Goal: Transaction & Acquisition: Purchase product/service

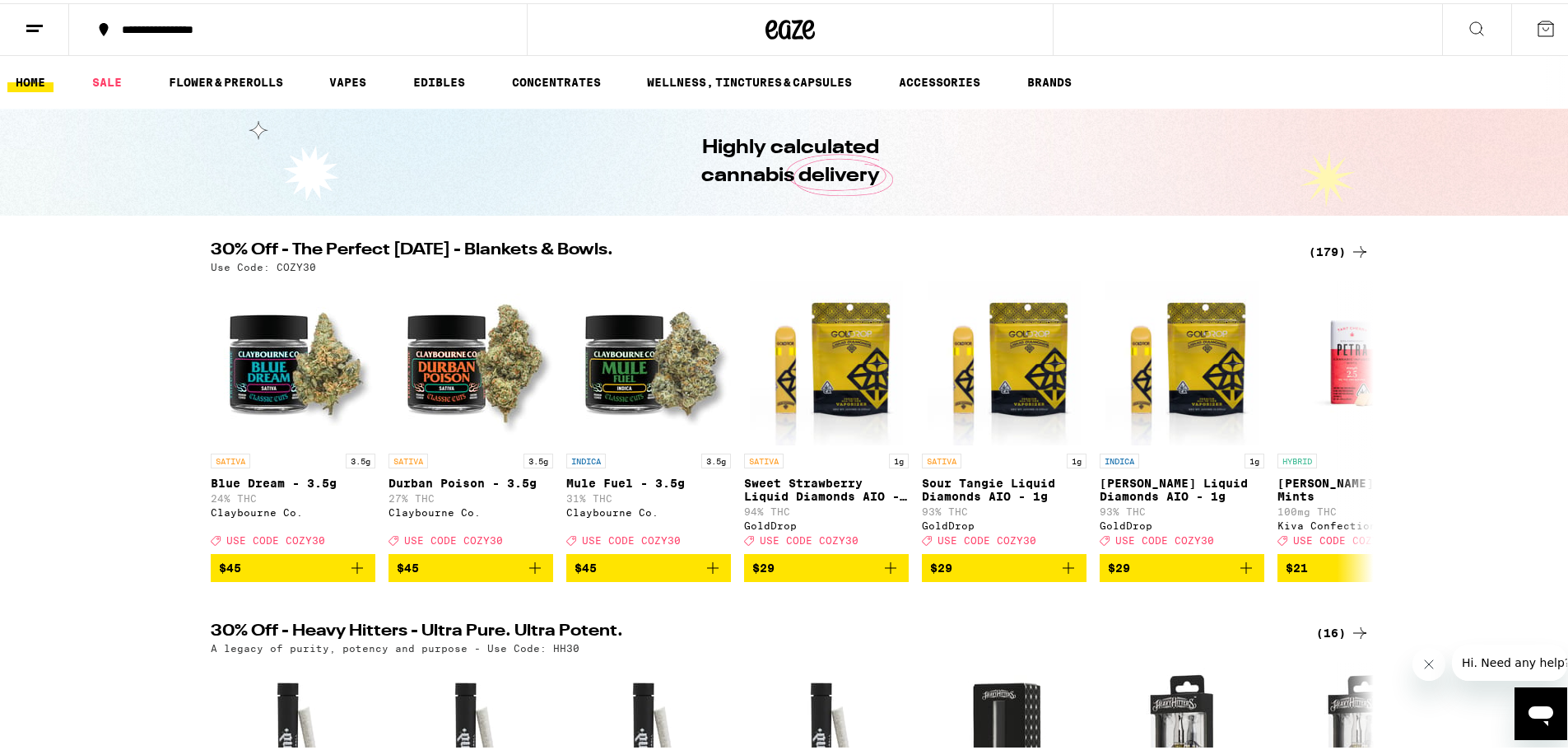
click at [1352, 243] on icon at bounding box center [1359, 248] width 19 height 19
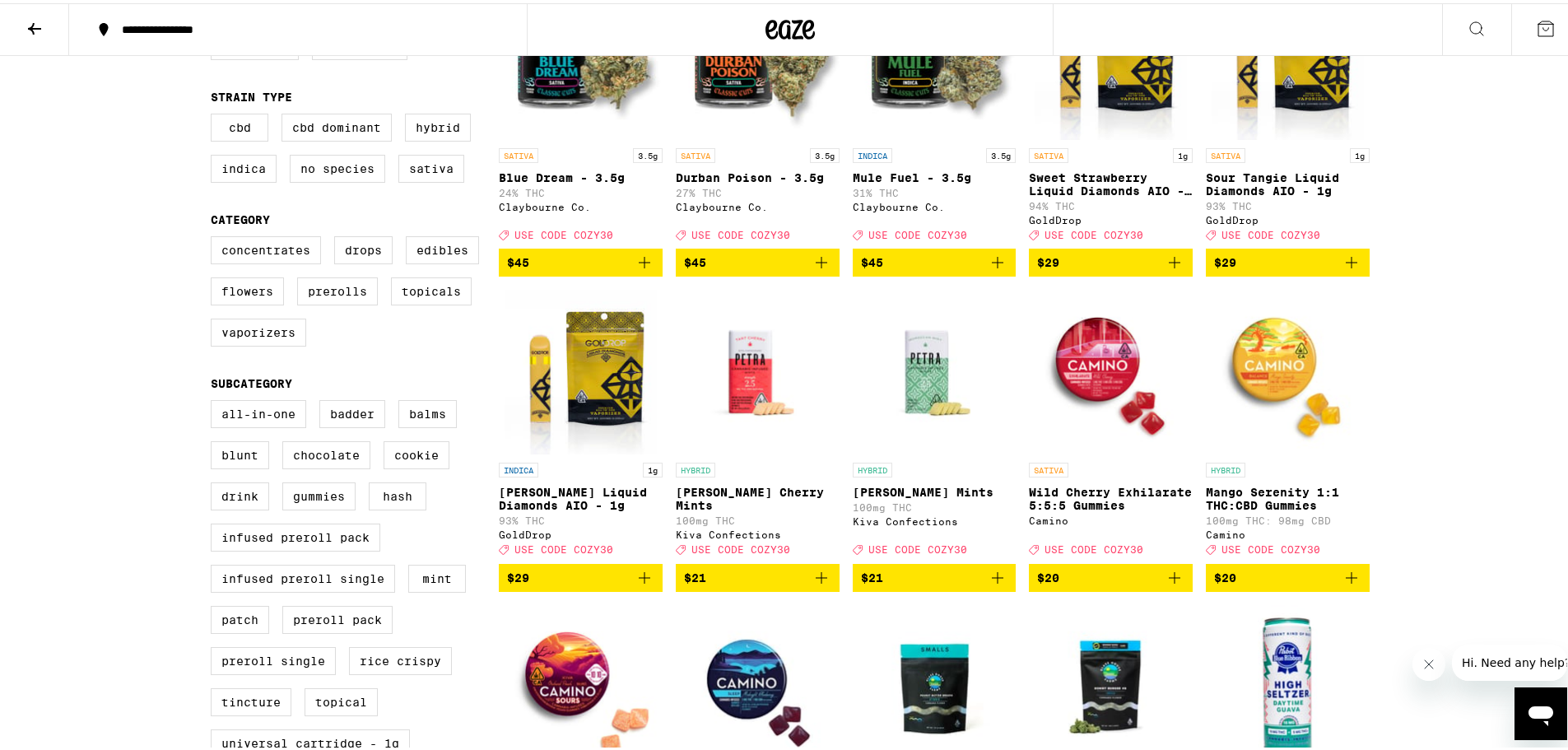
scroll to position [268, 0]
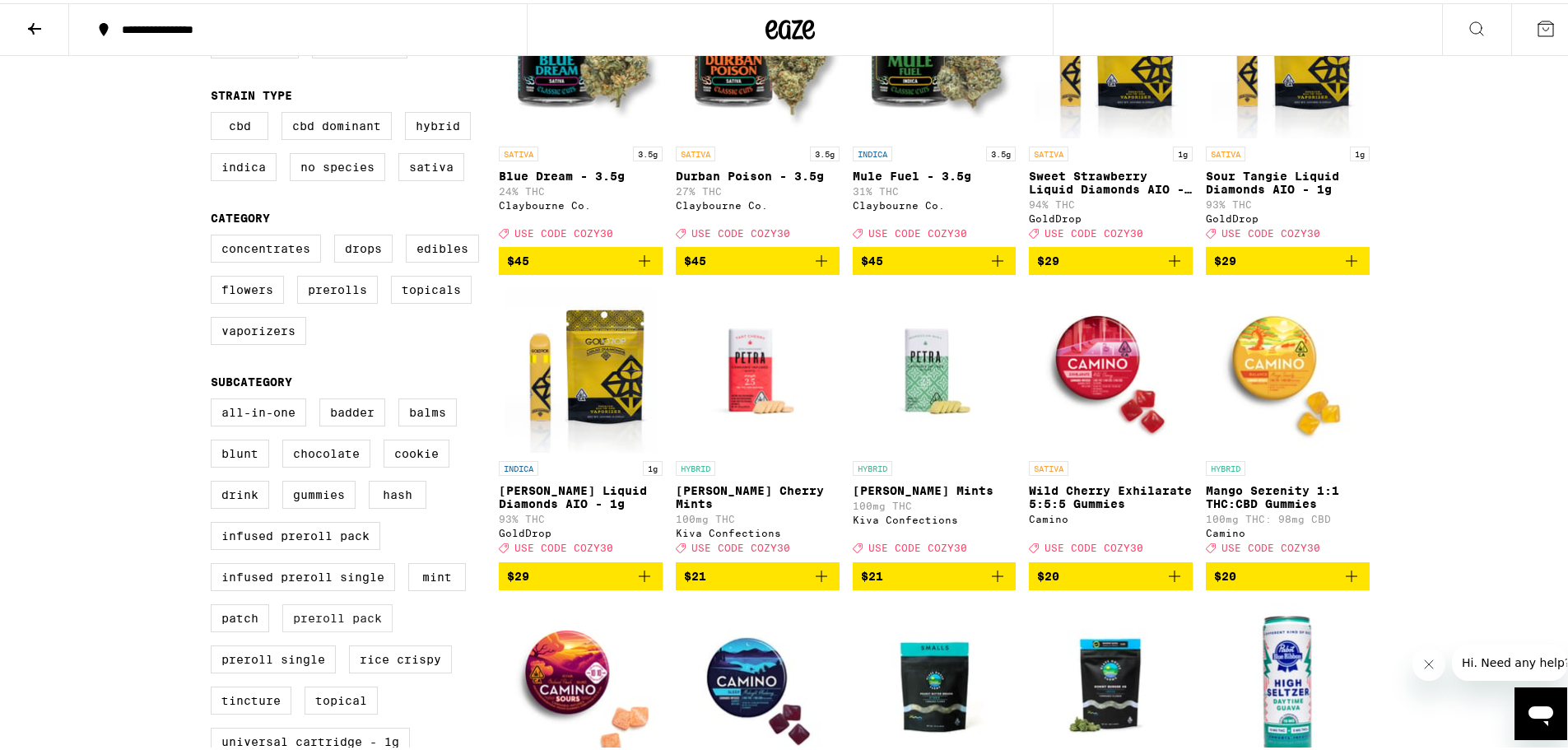
click at [361, 629] on label "Preroll Pack" at bounding box center [338, 615] width 110 height 28
click at [215, 398] on input "Preroll Pack" at bounding box center [214, 398] width 1 height 1
checkbox input "true"
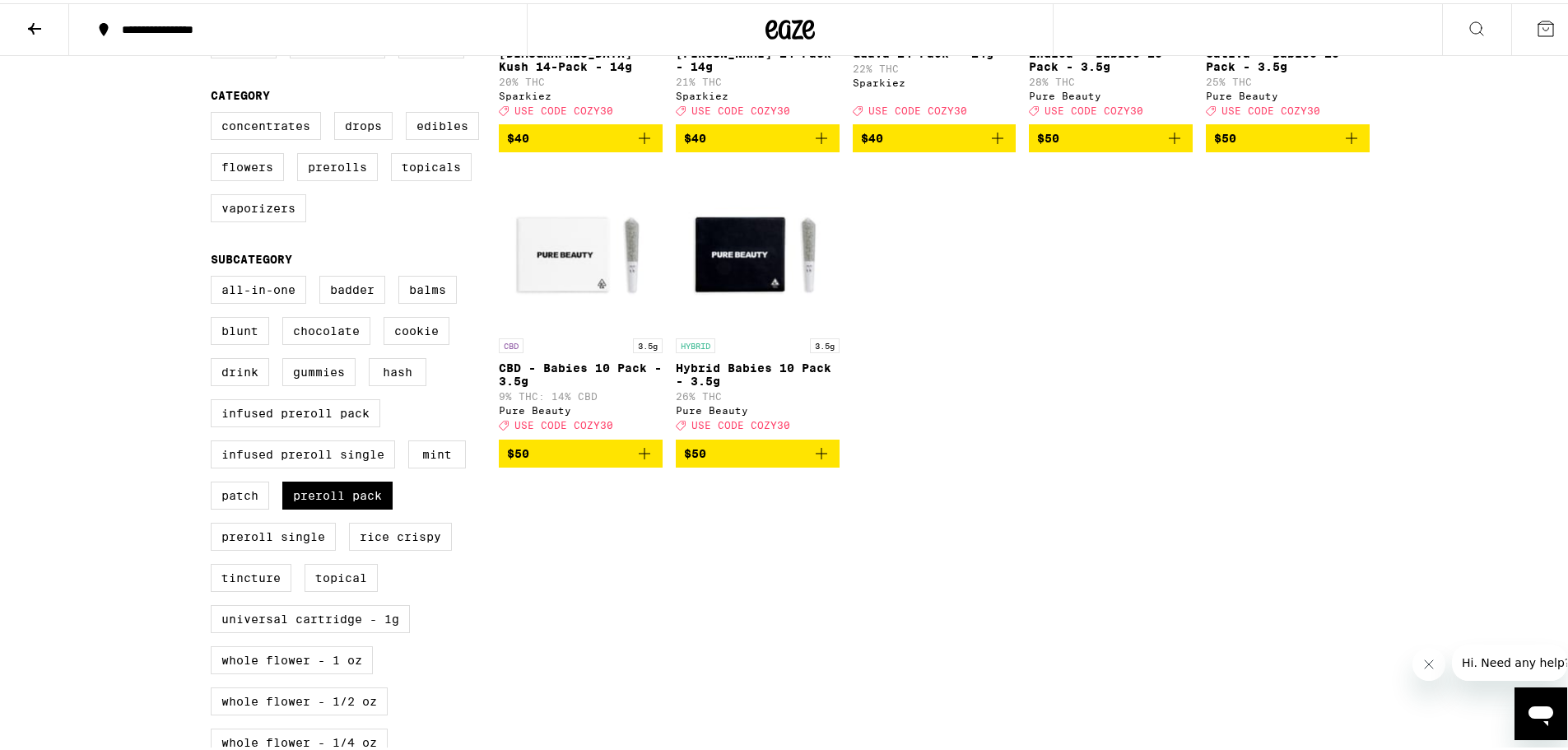
scroll to position [391, 0]
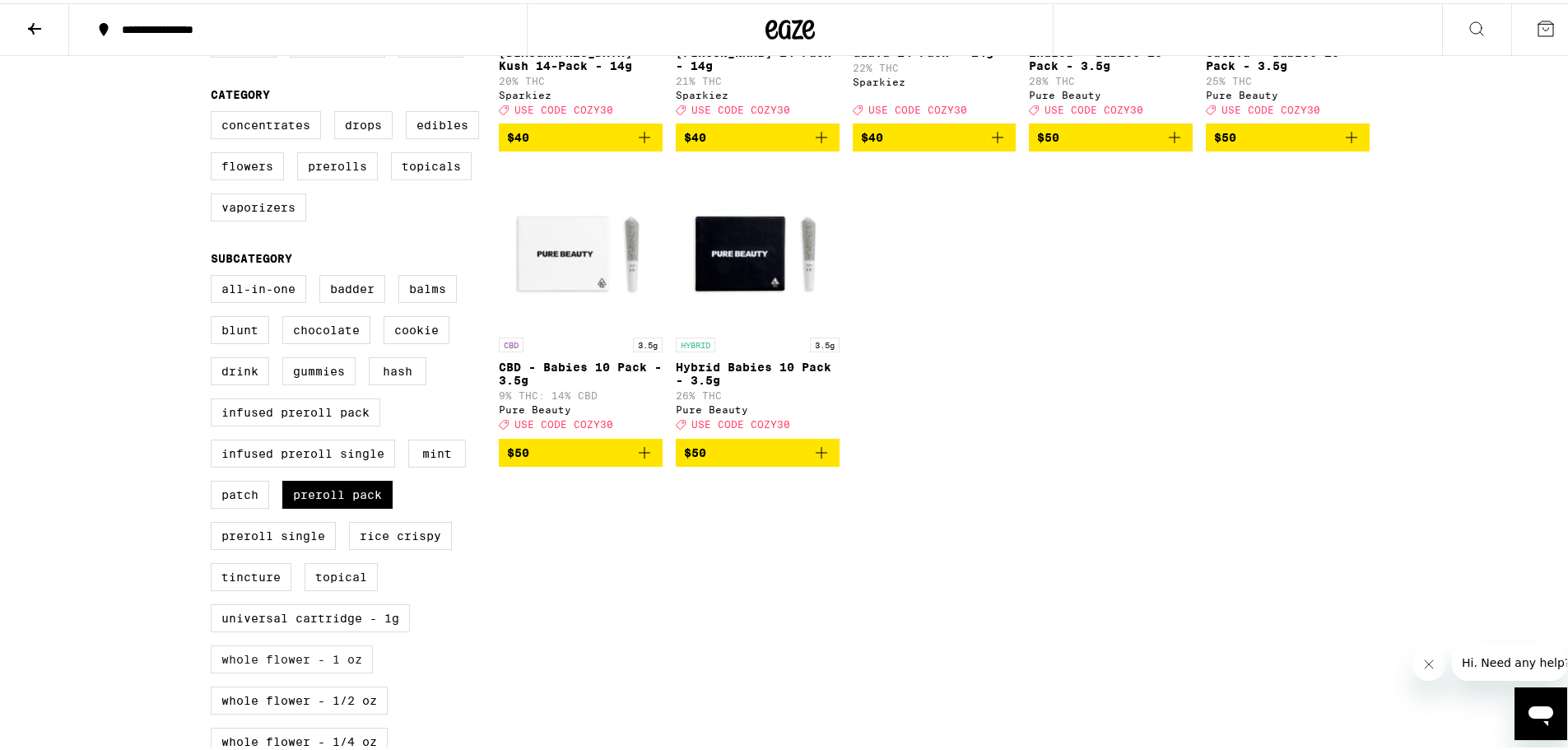
click at [320, 670] on label "Whole Flower - 1 oz" at bounding box center [292, 656] width 162 height 28
click at [215, 275] on input "Whole Flower - 1 oz" at bounding box center [214, 274] width 1 height 1
checkbox input "true"
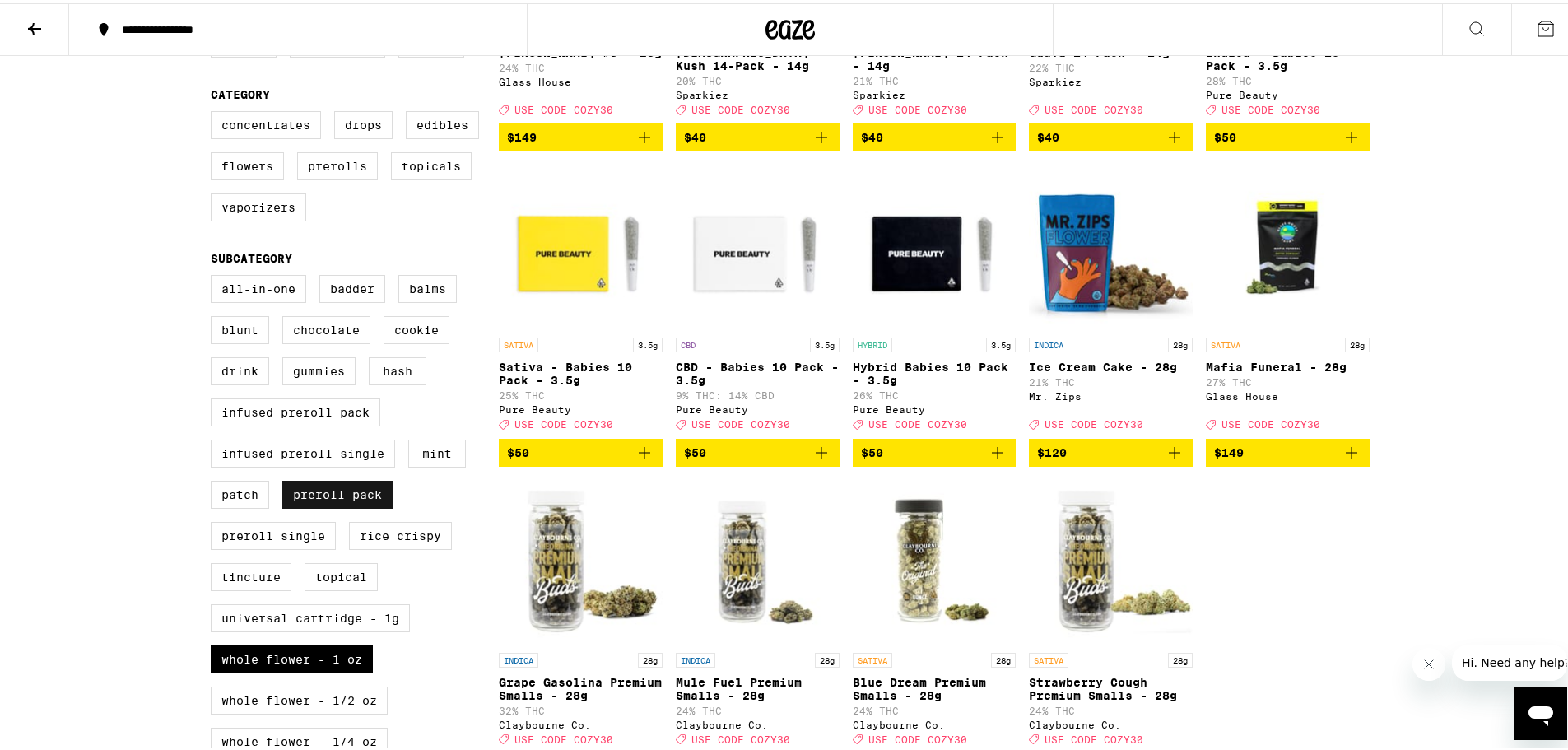
click at [321, 505] on label "Preroll Pack" at bounding box center [338, 491] width 110 height 28
click at [215, 275] on input "Preroll Pack" at bounding box center [214, 274] width 1 height 1
checkbox input "false"
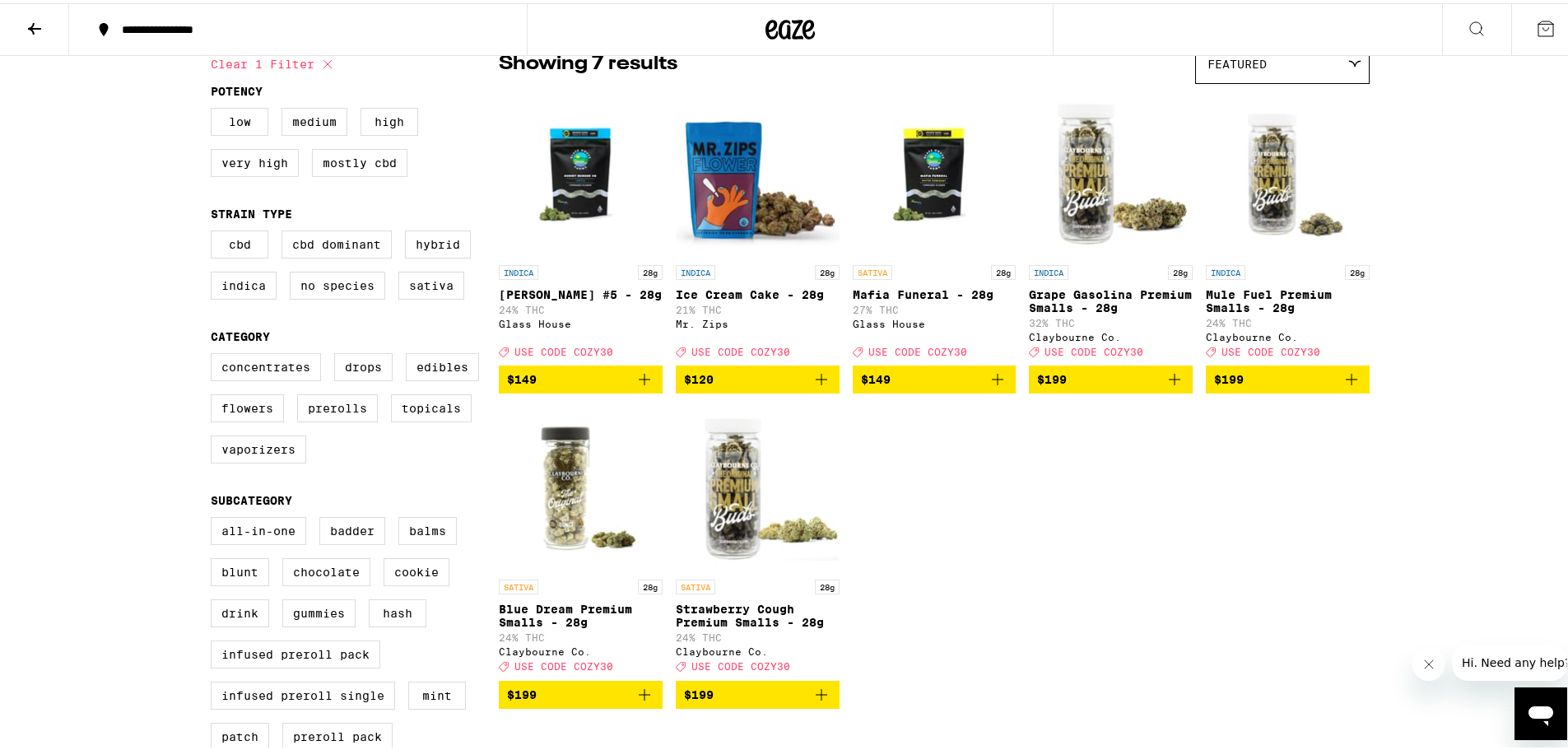
scroll to position [144, 0]
